Goal: Information Seeking & Learning: Learn about a topic

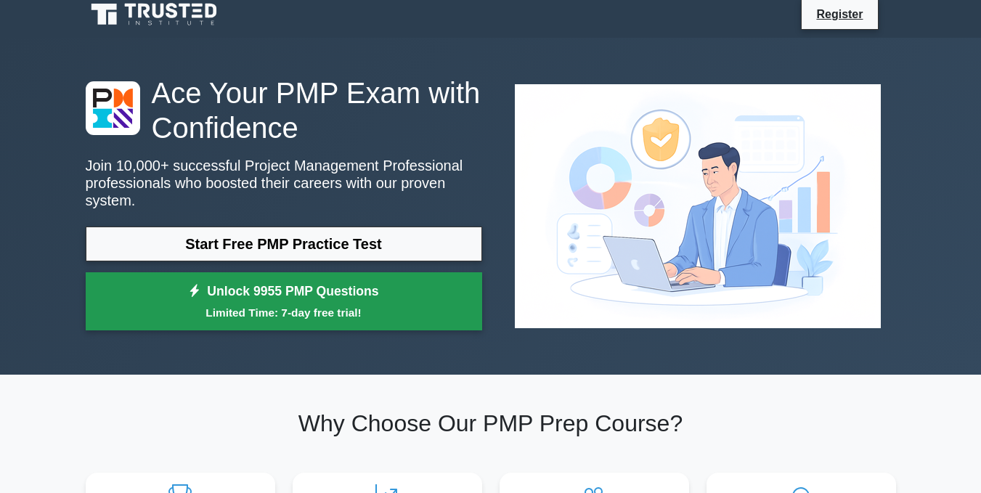
scroll to position [21, 0]
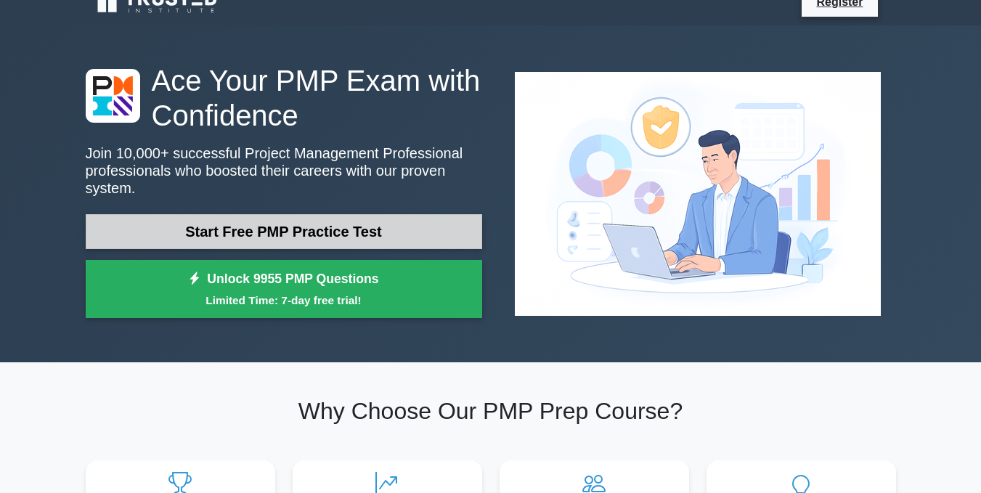
click at [337, 227] on link "Start Free PMP Practice Test" at bounding box center [284, 231] width 397 height 35
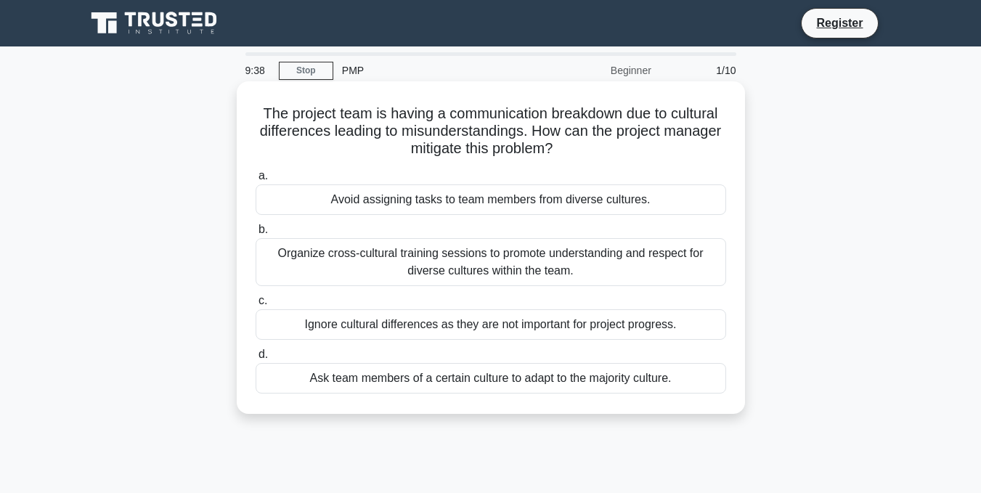
click at [295, 263] on div "Organize cross-cultural training sessions to promote understanding and respect …" at bounding box center [491, 262] width 471 height 48
click at [256, 235] on input "b. Organize cross-cultural training sessions to promote understanding and respe…" at bounding box center [256, 229] width 0 height 9
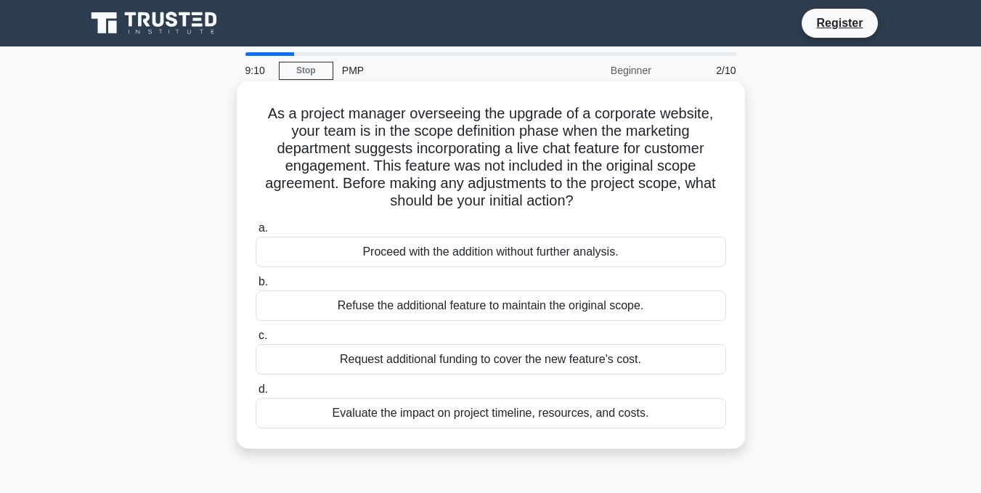
click at [415, 421] on div "Evaluate the impact on project timeline, resources, and costs." at bounding box center [491, 413] width 471 height 31
click at [256, 394] on input "d. Evaluate the impact on project timeline, resources, and costs." at bounding box center [256, 389] width 0 height 9
